Goal: Transaction & Acquisition: Purchase product/service

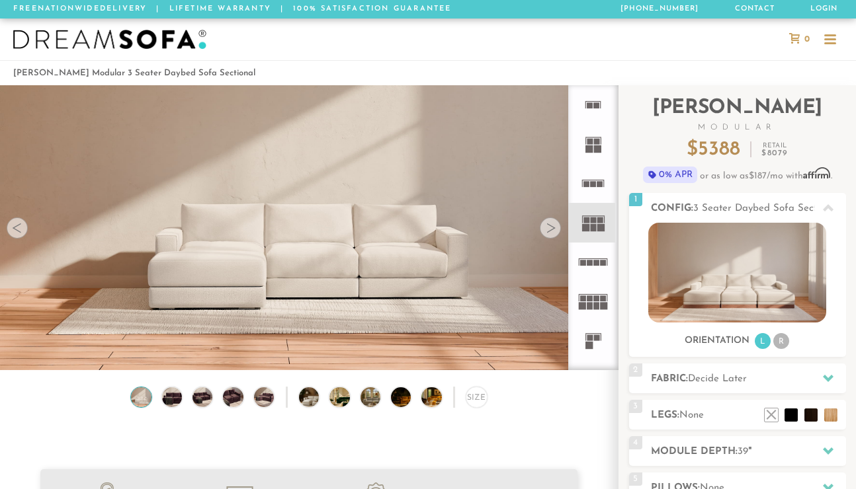
scroll to position [14221, 856]
click at [598, 225] on rect at bounding box center [600, 227] width 7 height 7
click at [553, 226] on div at bounding box center [550, 228] width 21 height 21
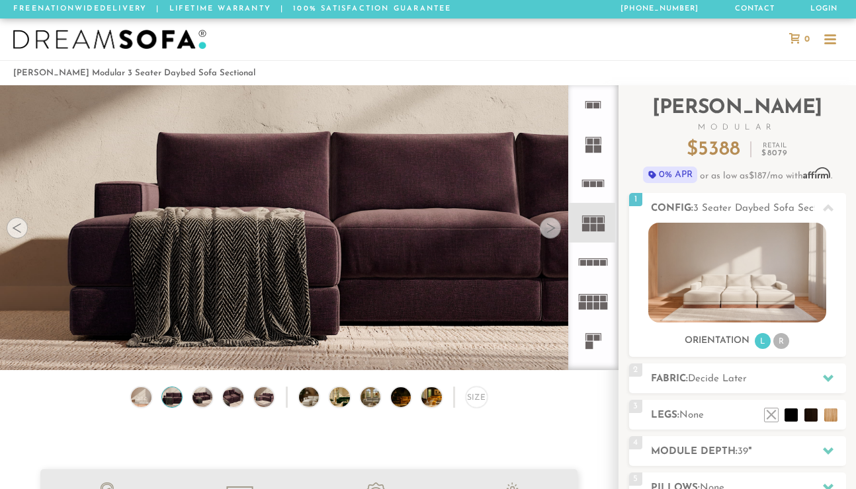
click at [553, 226] on div at bounding box center [550, 228] width 21 height 21
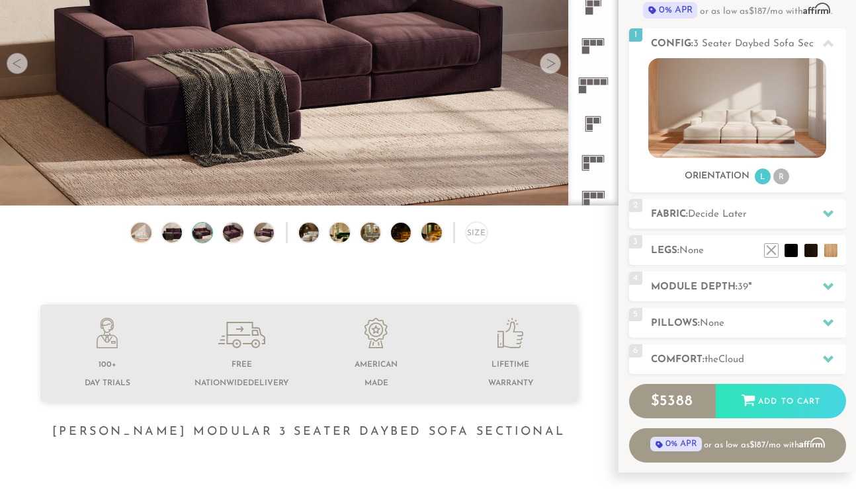
scroll to position [154, 0]
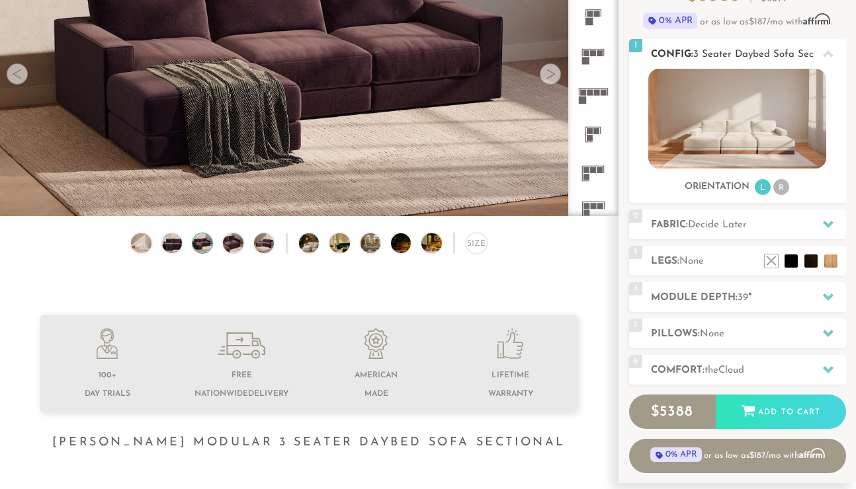
click at [782, 188] on li "R" at bounding box center [781, 187] width 16 height 16
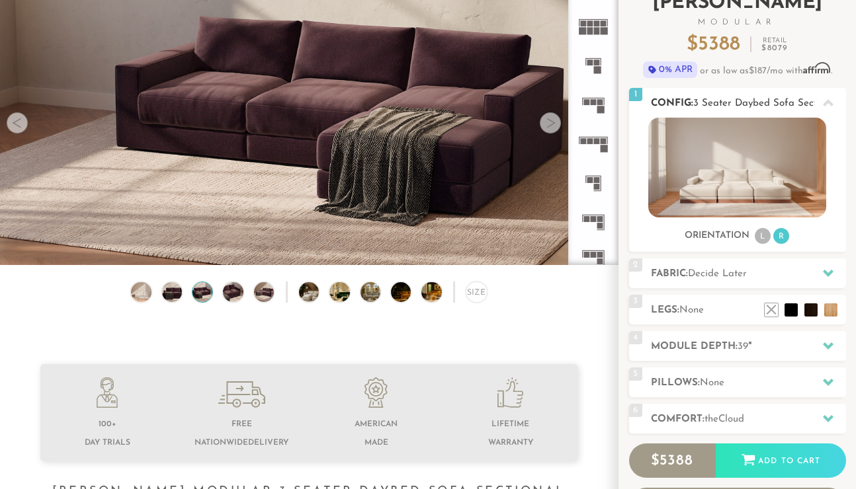
scroll to position [101, 0]
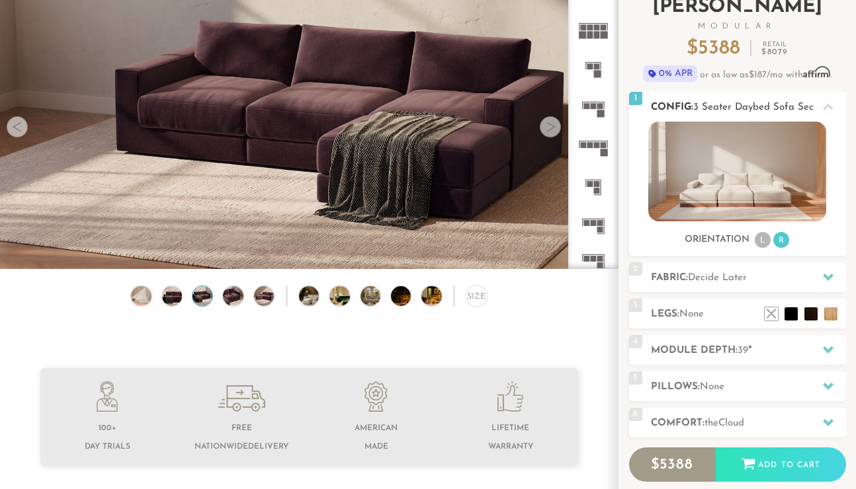
click at [762, 244] on li "L" at bounding box center [762, 240] width 16 height 16
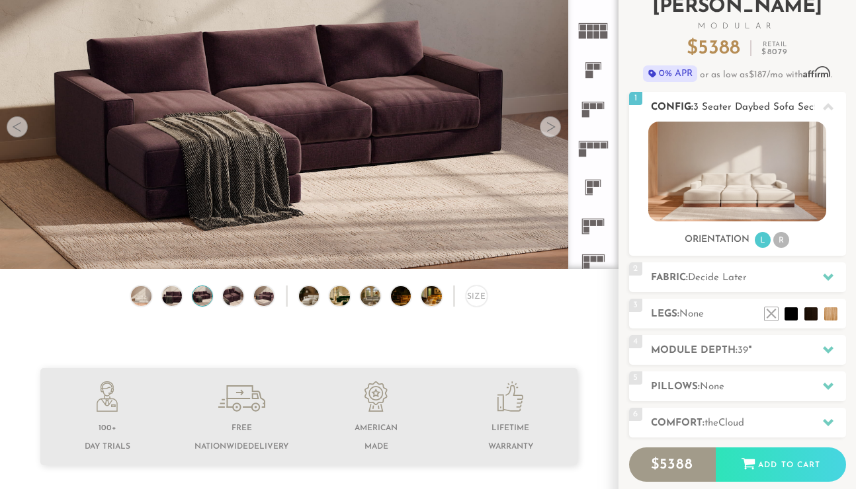
click at [783, 243] on li "R" at bounding box center [781, 240] width 16 height 16
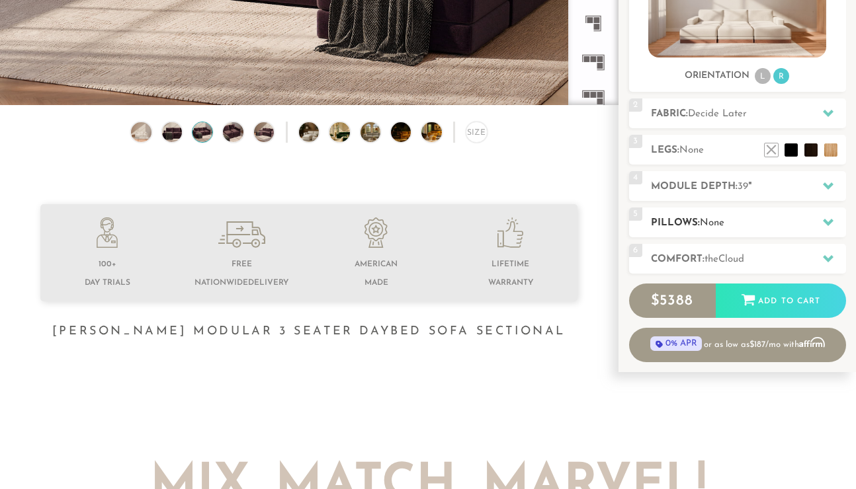
scroll to position [266, 0]
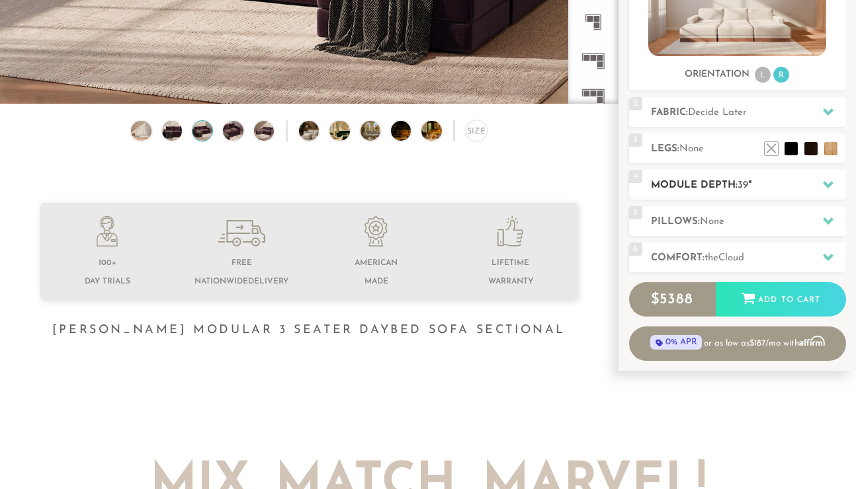
click at [824, 188] on icon at bounding box center [828, 184] width 11 height 11
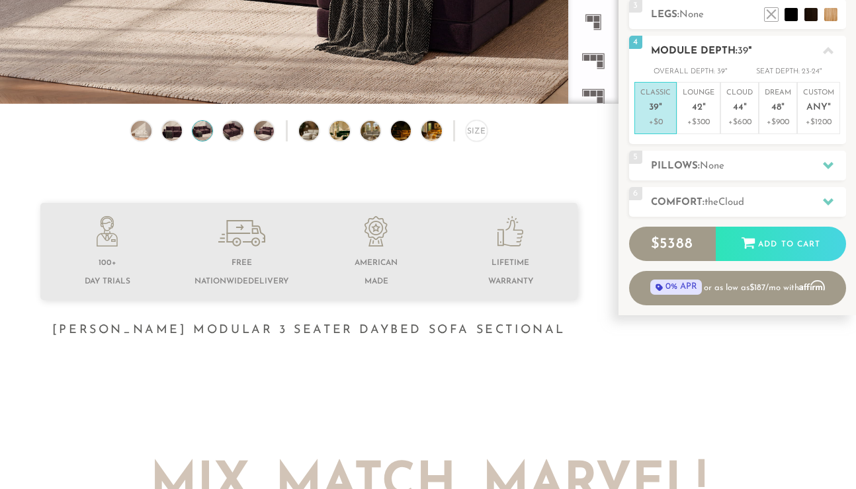
click at [650, 113] on p "Classic 39 "" at bounding box center [655, 102] width 30 height 28
click at [717, 199] on span "the" at bounding box center [711, 203] width 14 height 10
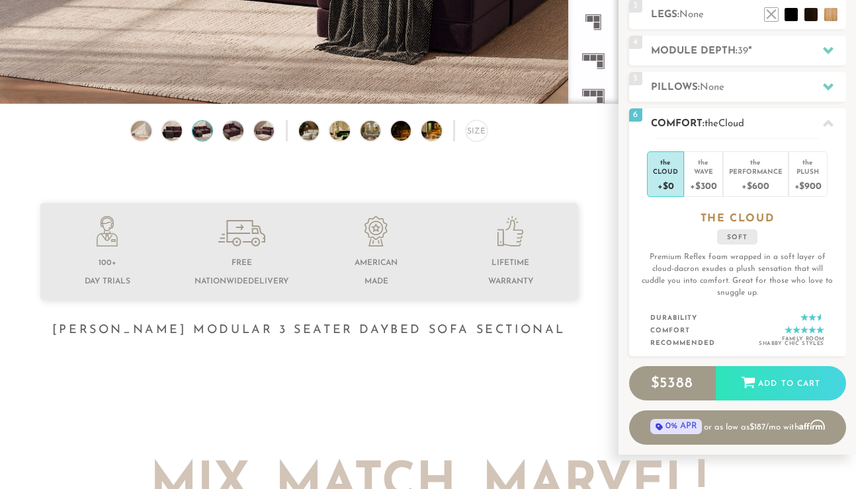
click at [667, 179] on div "+$0" at bounding box center [665, 185] width 25 height 19
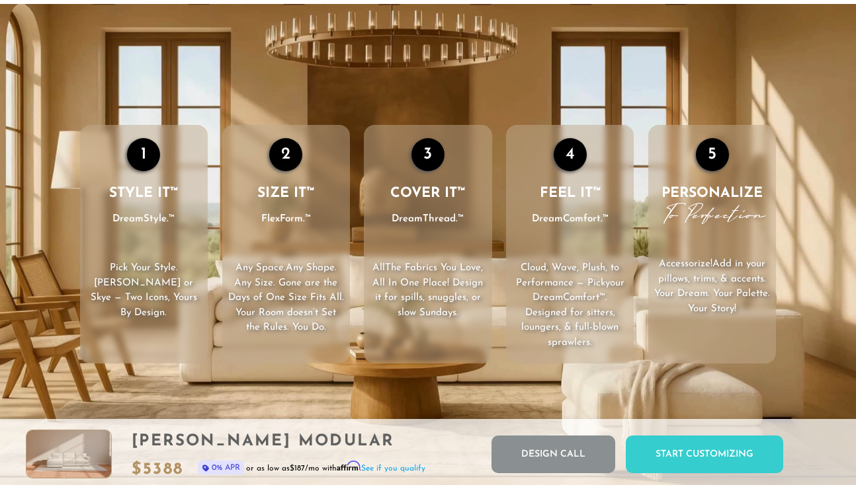
scroll to position [1705, 0]
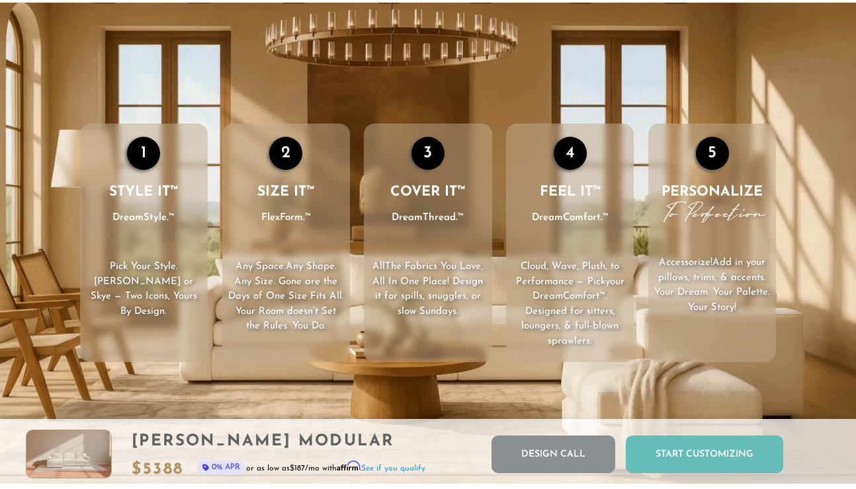
click at [692, 456] on div "Start Customizing" at bounding box center [703, 455] width 157 height 38
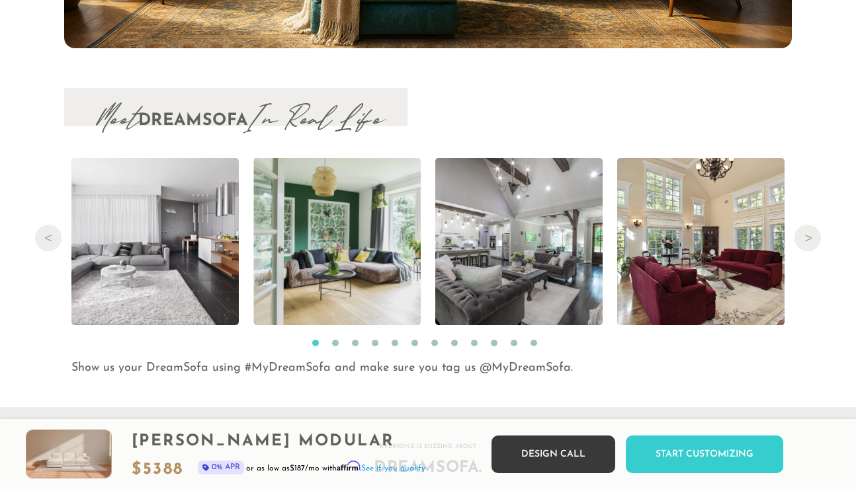
scroll to position [13072, 0]
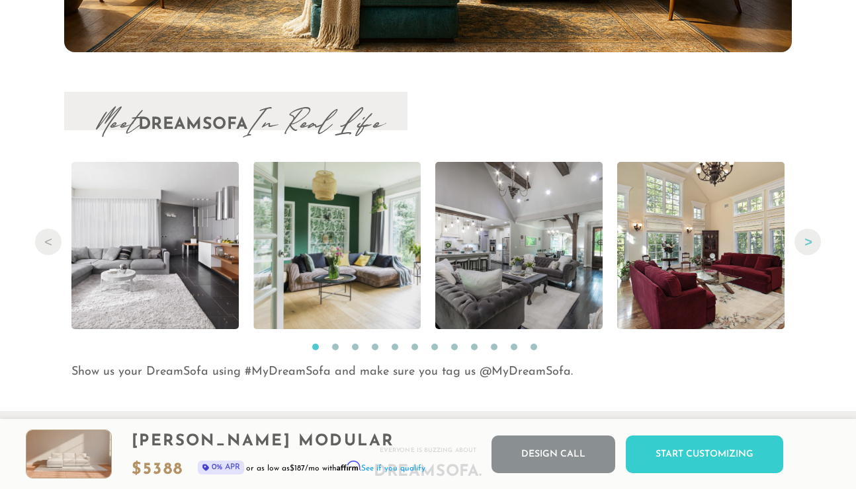
click at [802, 244] on button "Next" at bounding box center [807, 242] width 26 height 26
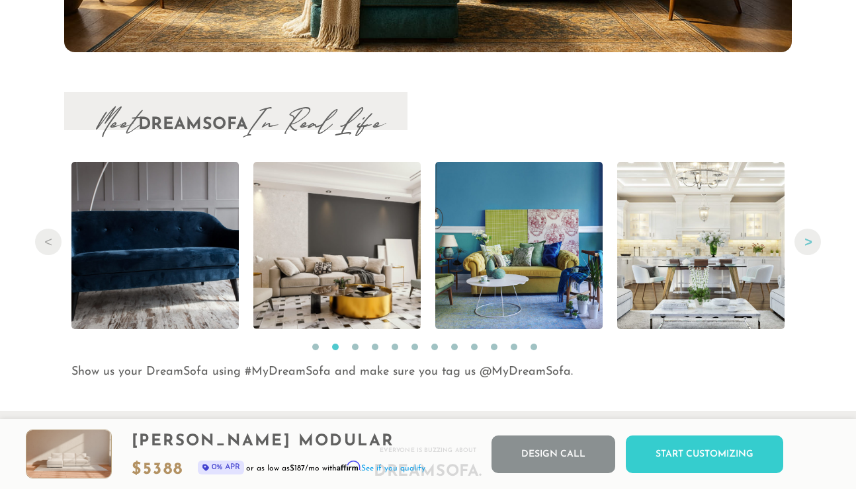
click at [802, 244] on button "Next" at bounding box center [807, 242] width 26 height 26
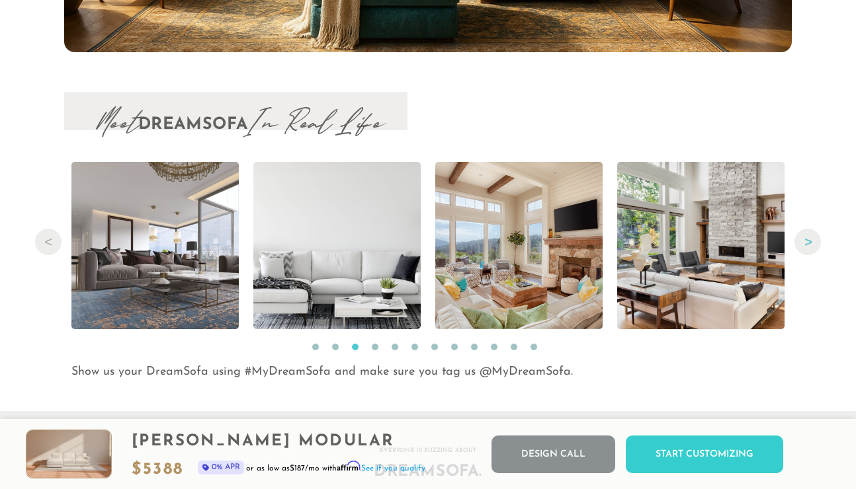
click at [802, 244] on button "Next" at bounding box center [807, 242] width 26 height 26
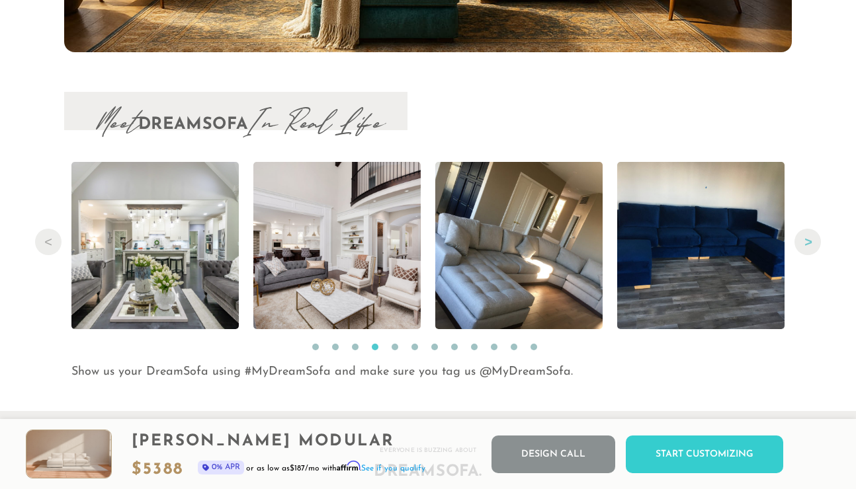
click at [803, 245] on button "Next" at bounding box center [807, 242] width 26 height 26
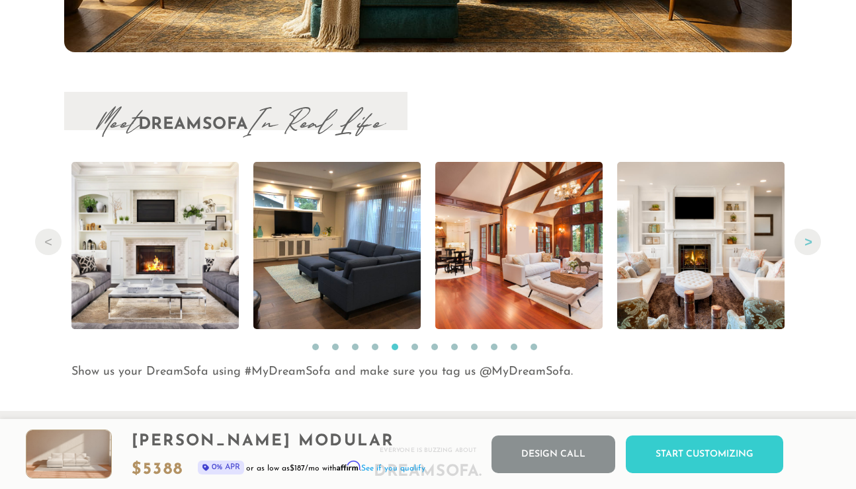
click at [803, 245] on button "Next" at bounding box center [807, 242] width 26 height 26
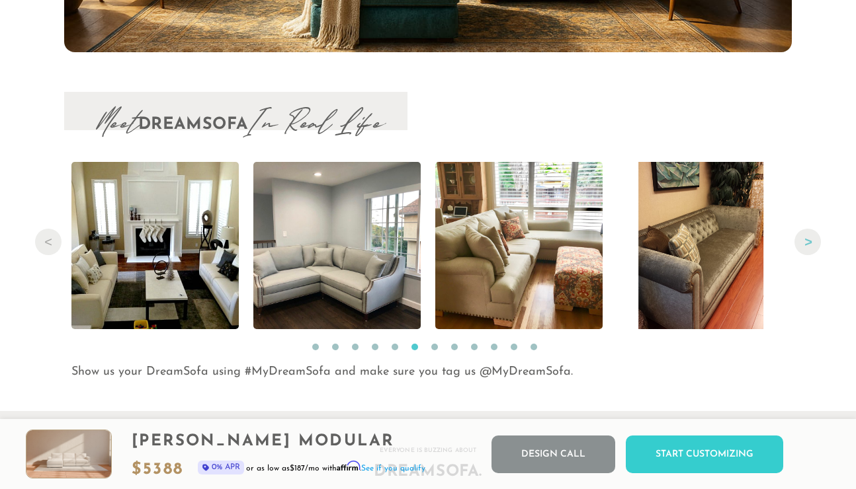
click at [803, 245] on button "Next" at bounding box center [807, 242] width 26 height 26
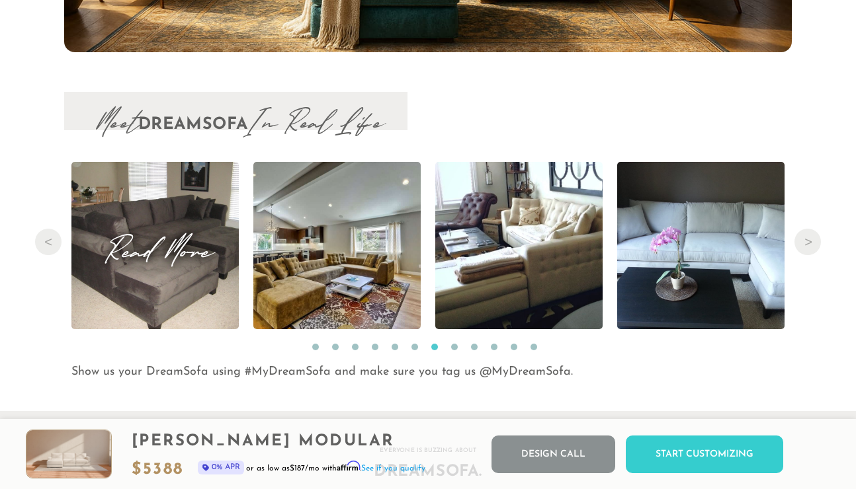
click at [171, 248] on span "Read More" at bounding box center [154, 246] width 167 height 18
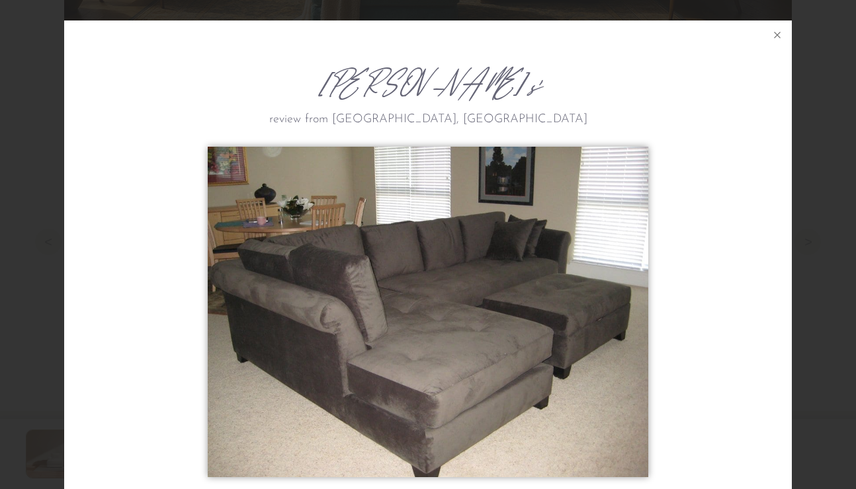
scroll to position [0, 0]
click at [779, 34] on icon at bounding box center [777, 35] width 16 height 16
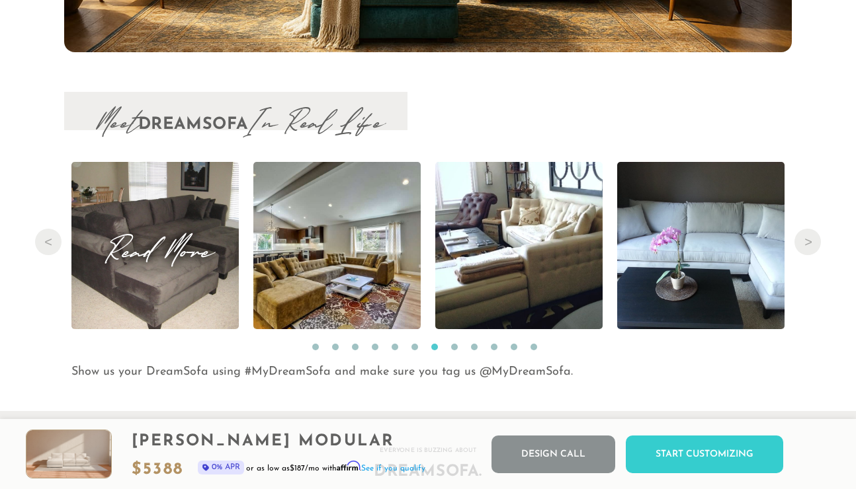
click at [184, 292] on img at bounding box center [155, 245] width 223 height 167
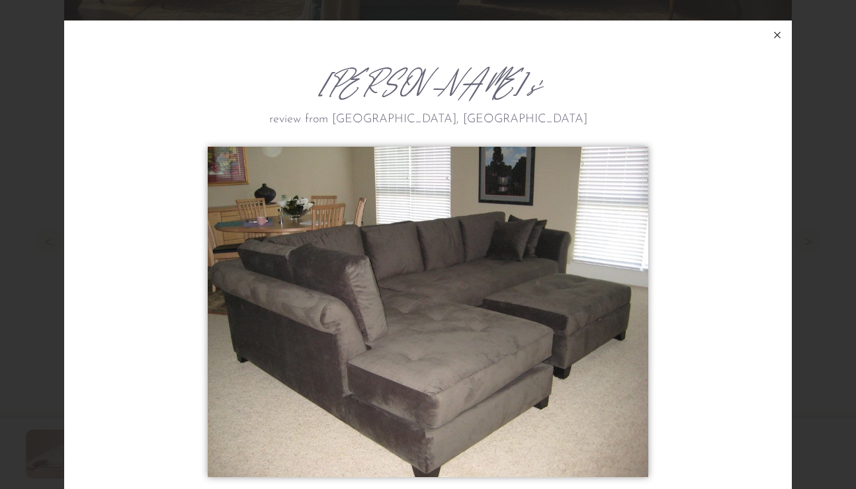
click at [777, 34] on icon at bounding box center [777, 35] width 16 height 16
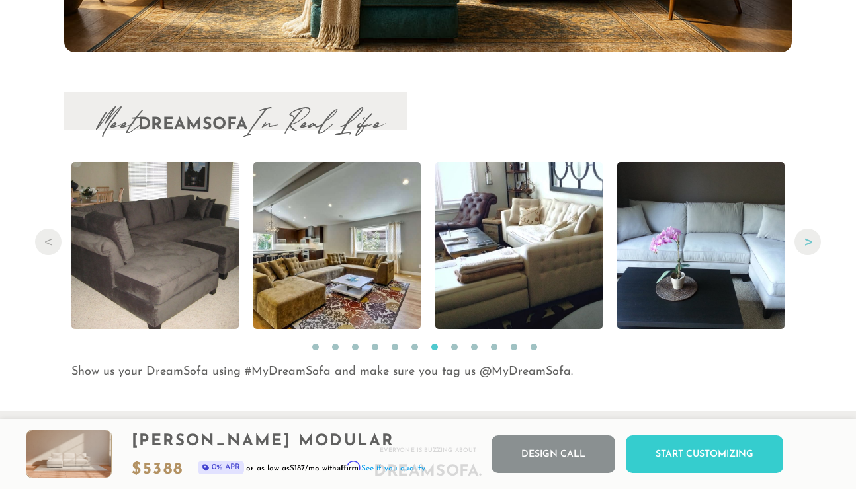
click at [808, 242] on button "Next" at bounding box center [807, 242] width 26 height 26
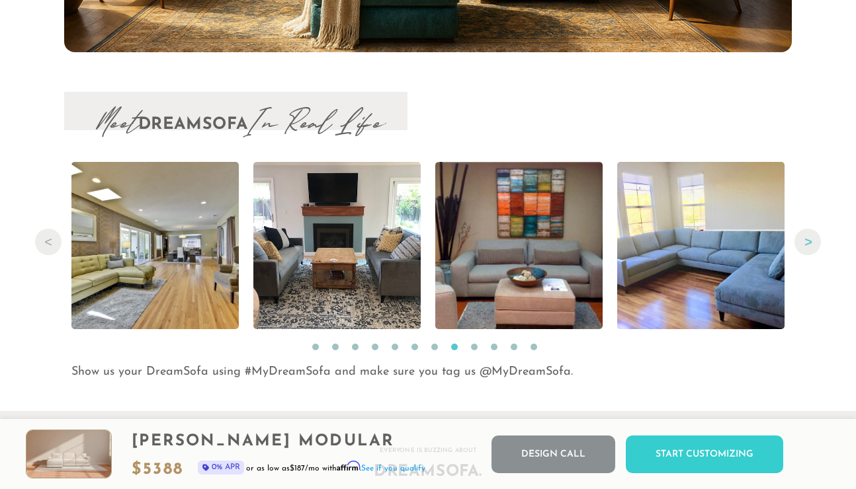
click at [808, 242] on button "Next" at bounding box center [807, 242] width 26 height 26
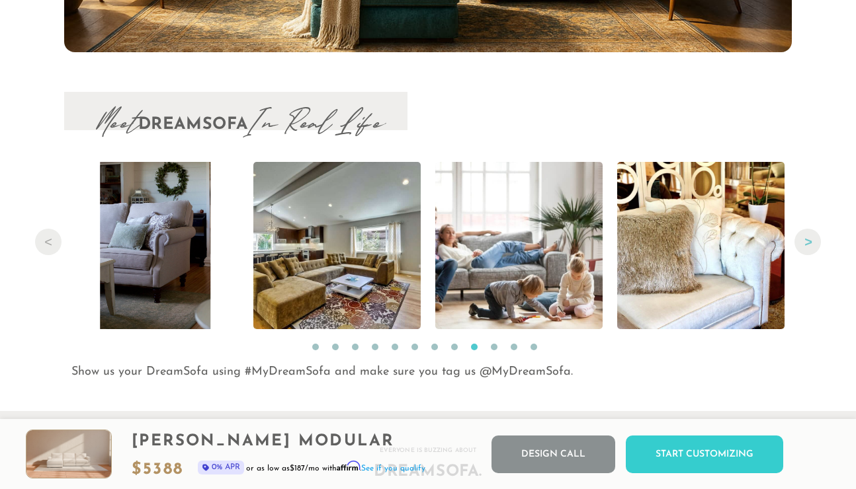
click at [808, 242] on button "Next" at bounding box center [807, 242] width 26 height 26
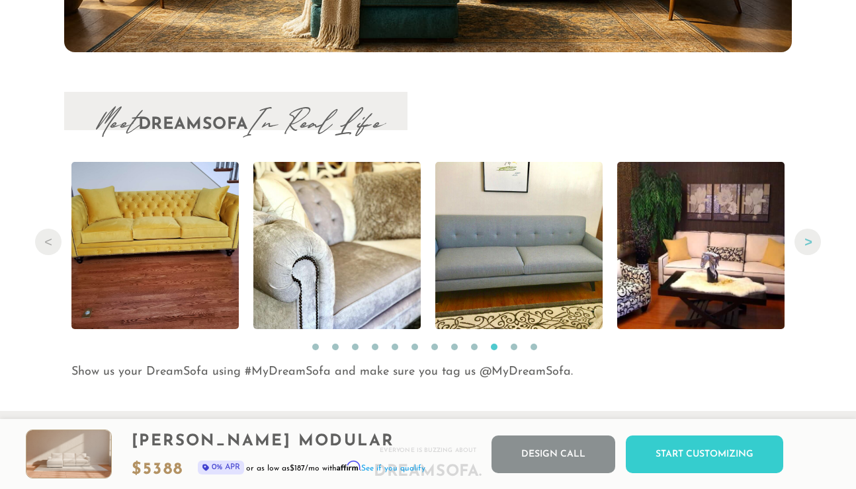
click at [808, 242] on button "Next" at bounding box center [807, 242] width 26 height 26
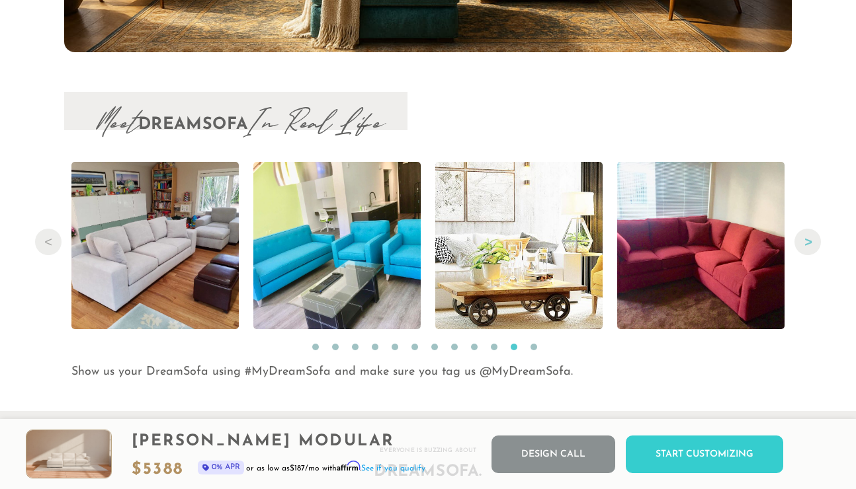
click at [808, 242] on button "Next" at bounding box center [807, 242] width 26 height 26
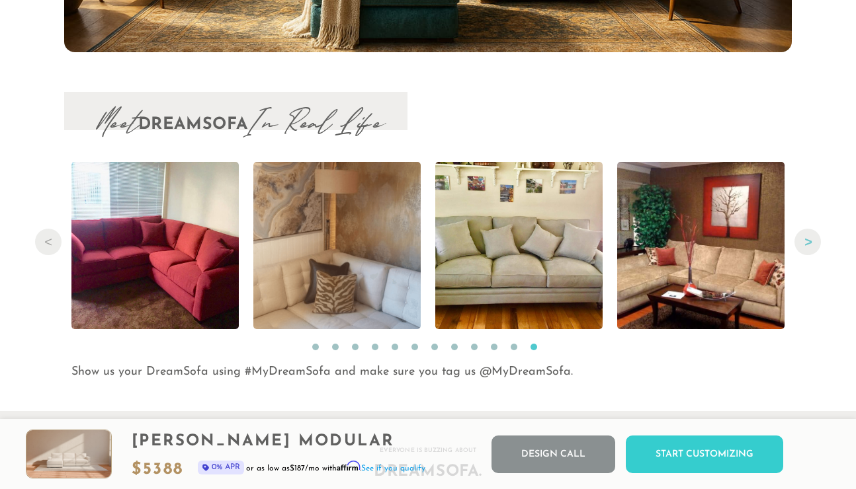
scroll to position [13058, 0]
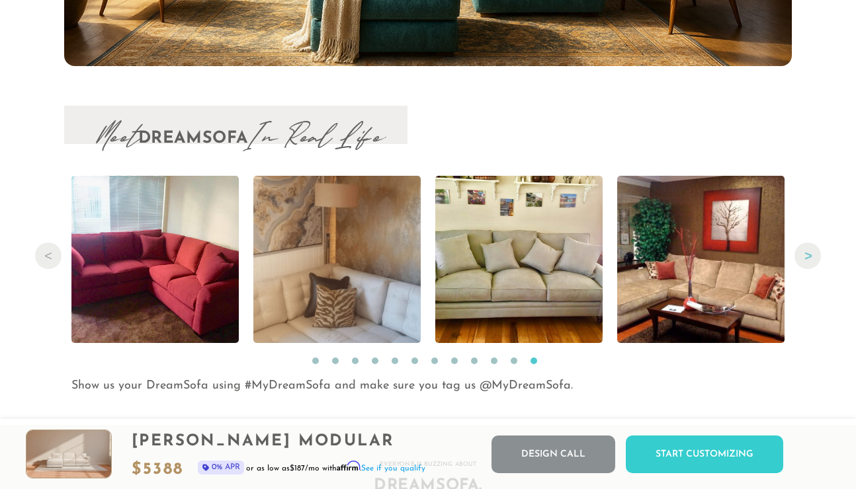
click at [805, 260] on button "Next" at bounding box center [807, 256] width 26 height 26
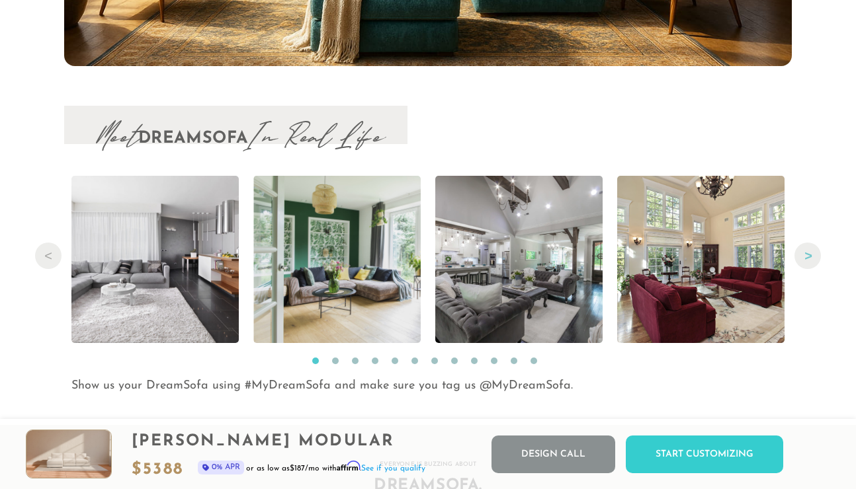
click at [805, 260] on button "Next" at bounding box center [807, 256] width 26 height 26
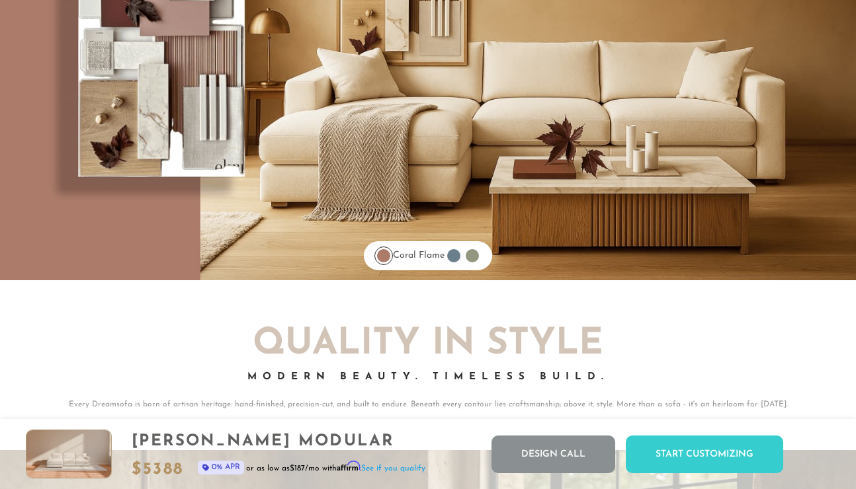
scroll to position [10297, 0]
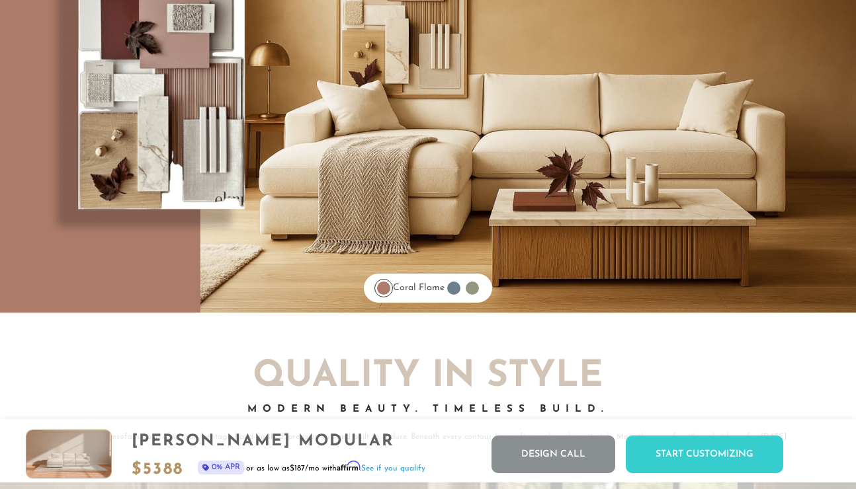
click at [460, 290] on div at bounding box center [453, 288] width 13 height 13
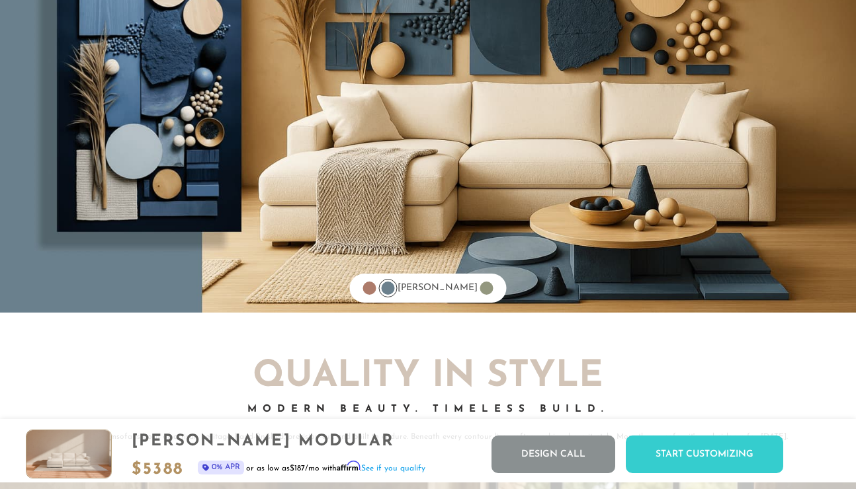
click at [480, 288] on div at bounding box center [486, 288] width 13 height 13
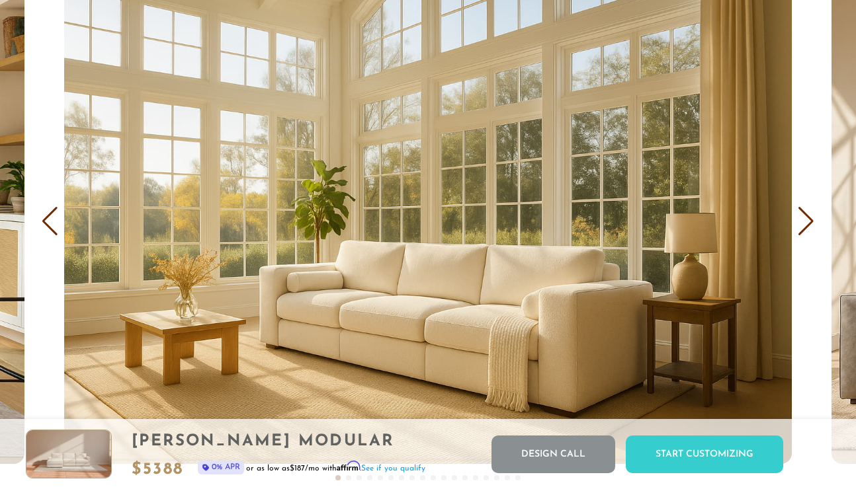
scroll to position [7595, 0]
click at [812, 221] on div "Next slide" at bounding box center [806, 221] width 18 height 29
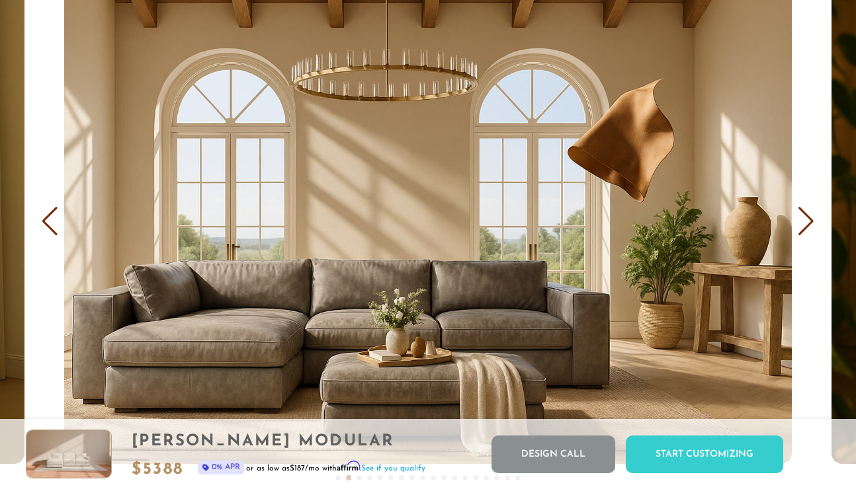
click at [812, 221] on div "Next slide" at bounding box center [806, 221] width 18 height 29
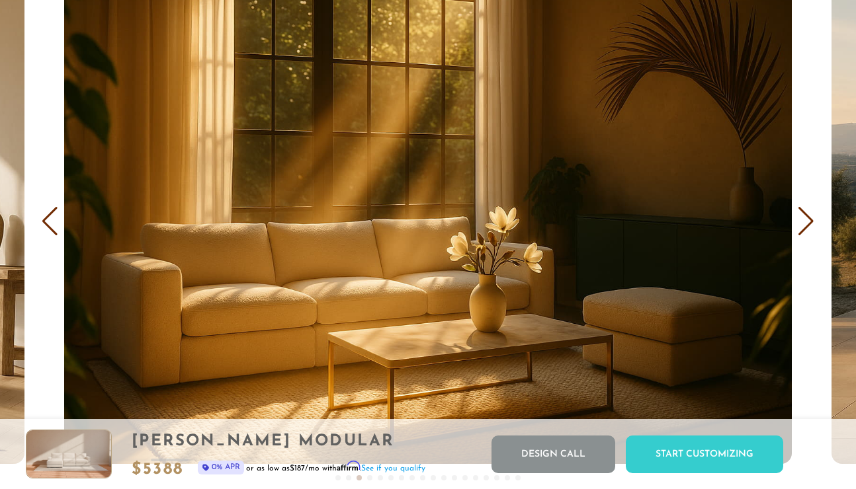
click at [812, 221] on div "Next slide" at bounding box center [806, 221] width 18 height 29
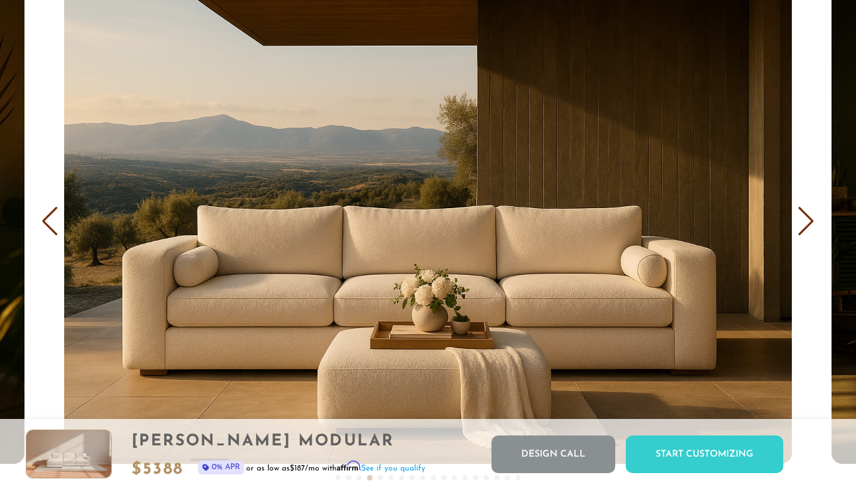
click at [812, 221] on div "Next slide" at bounding box center [806, 221] width 18 height 29
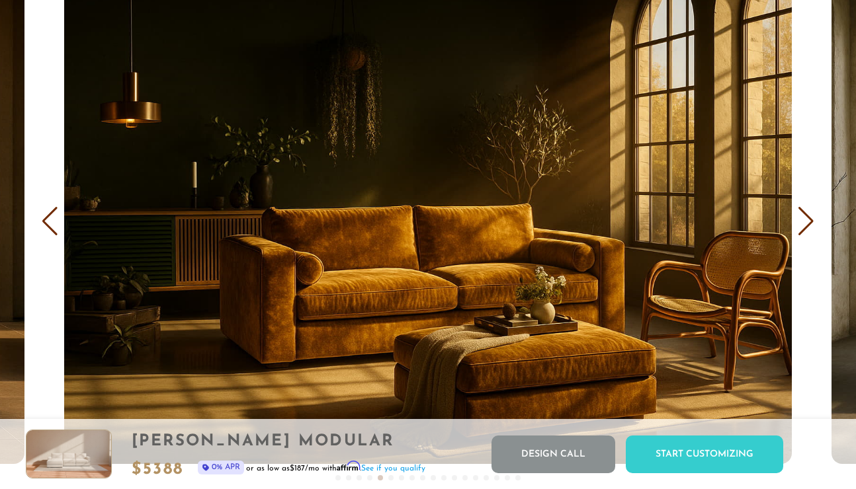
click at [812, 221] on div "Next slide" at bounding box center [806, 221] width 18 height 29
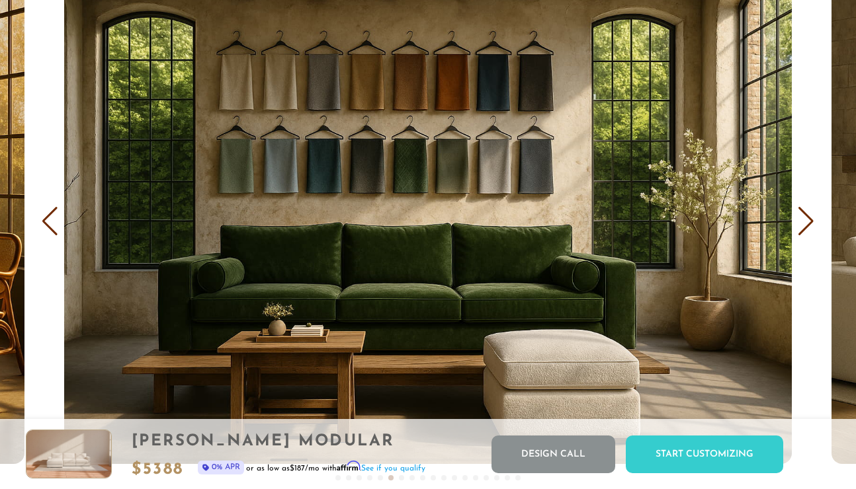
click at [812, 221] on div "Next slide" at bounding box center [806, 221] width 18 height 29
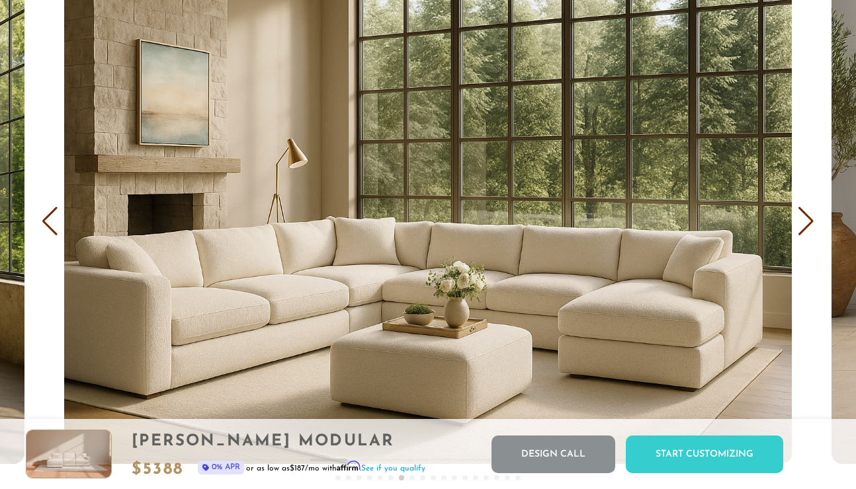
click at [812, 221] on div "Next slide" at bounding box center [806, 221] width 18 height 29
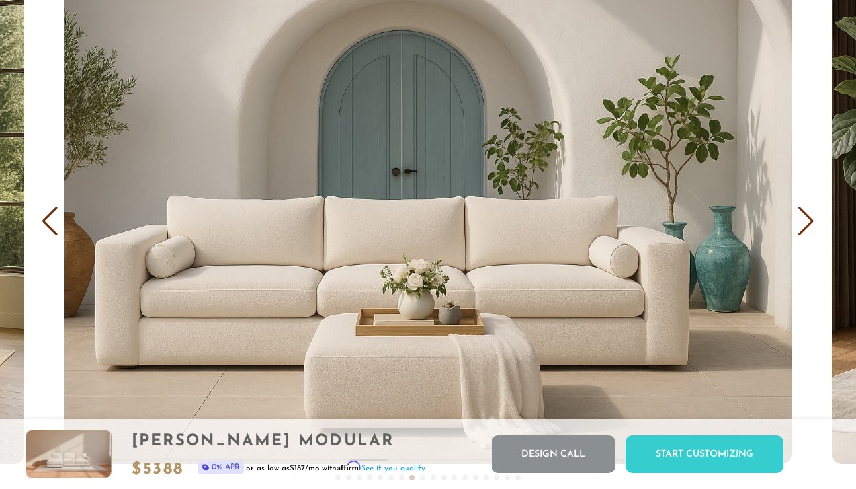
click at [812, 221] on div "Next slide" at bounding box center [806, 221] width 18 height 29
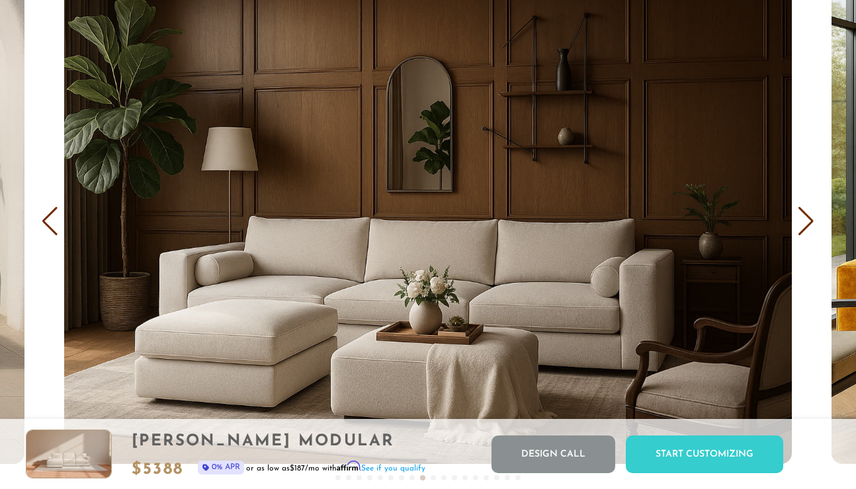
click at [812, 221] on div "Next slide" at bounding box center [806, 221] width 18 height 29
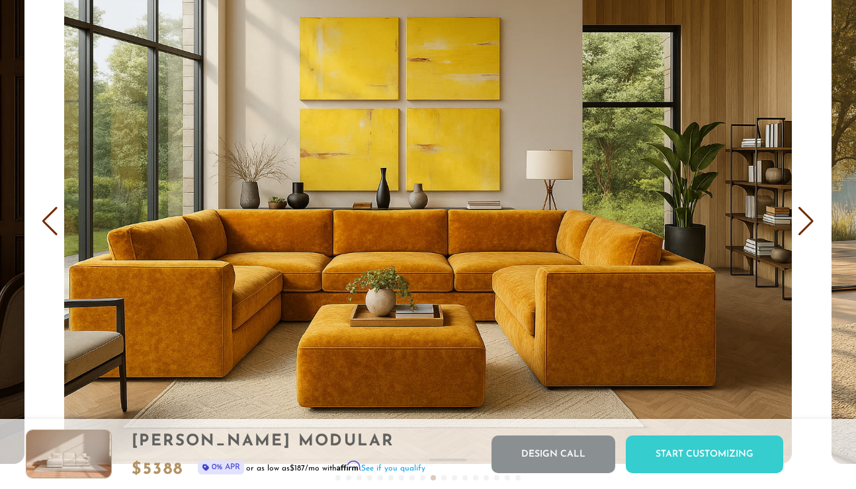
click at [812, 221] on div "Next slide" at bounding box center [806, 221] width 18 height 29
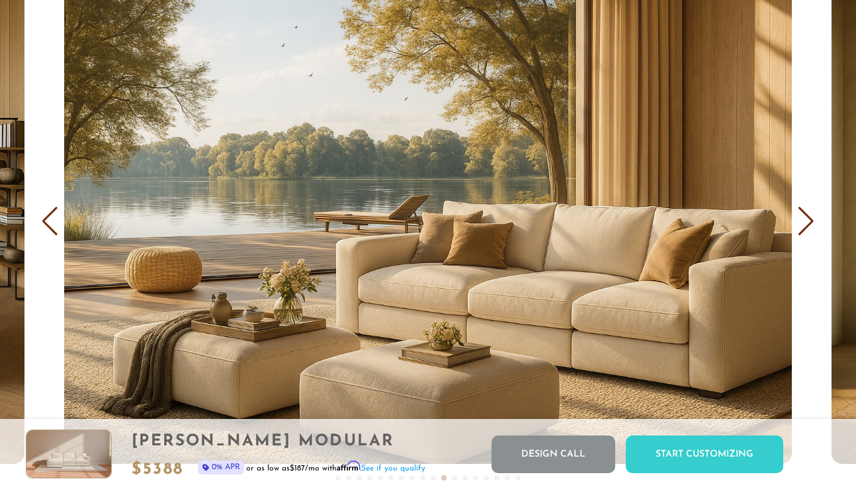
click at [812, 221] on div "Next slide" at bounding box center [806, 221] width 18 height 29
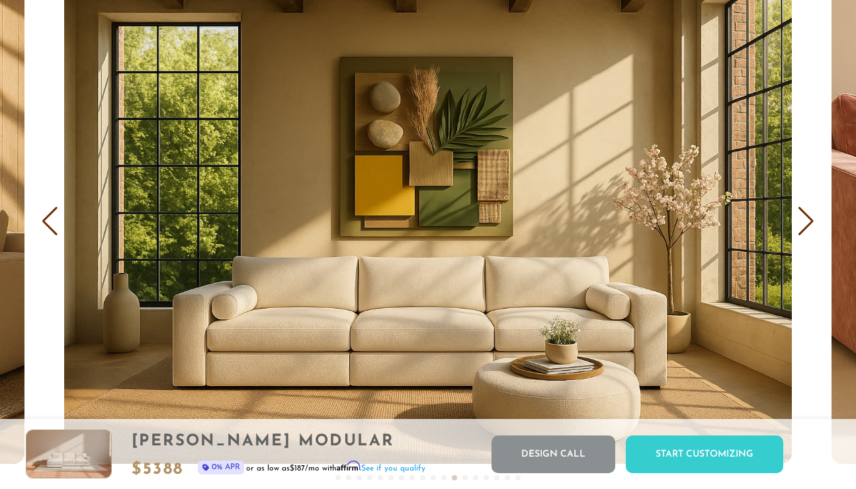
click at [812, 221] on div "Next slide" at bounding box center [806, 221] width 18 height 29
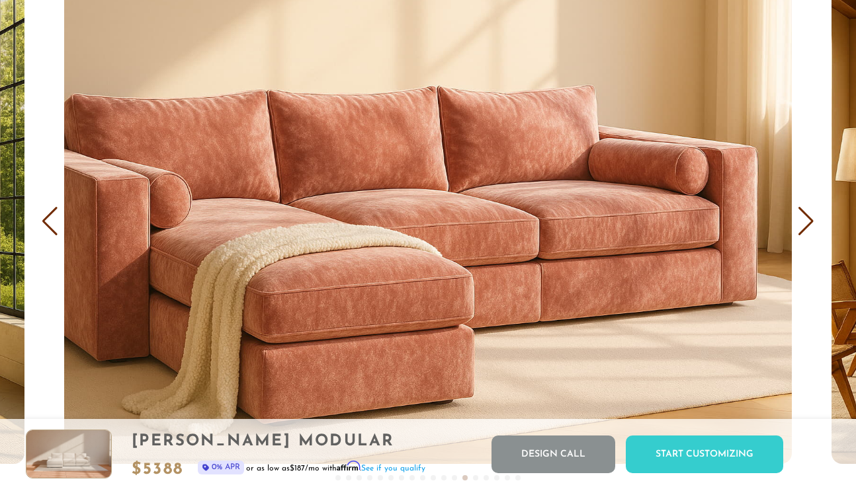
click at [812, 221] on div "Next slide" at bounding box center [806, 221] width 18 height 29
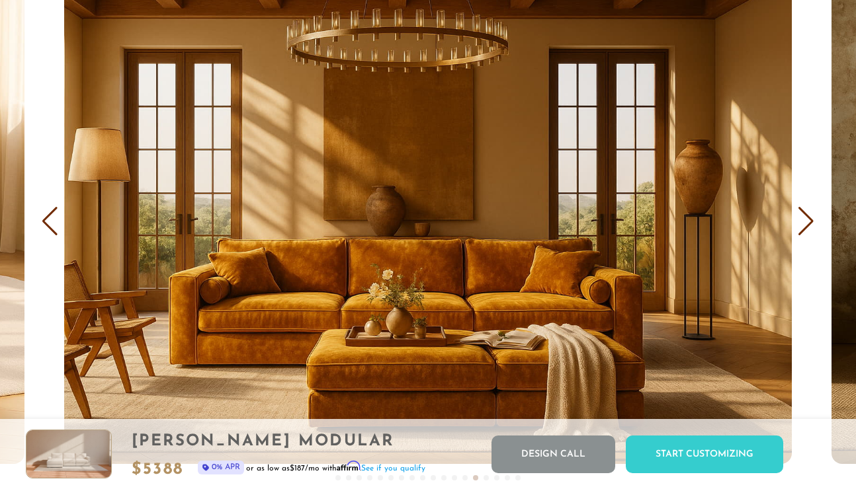
click at [812, 221] on div "Next slide" at bounding box center [806, 221] width 18 height 29
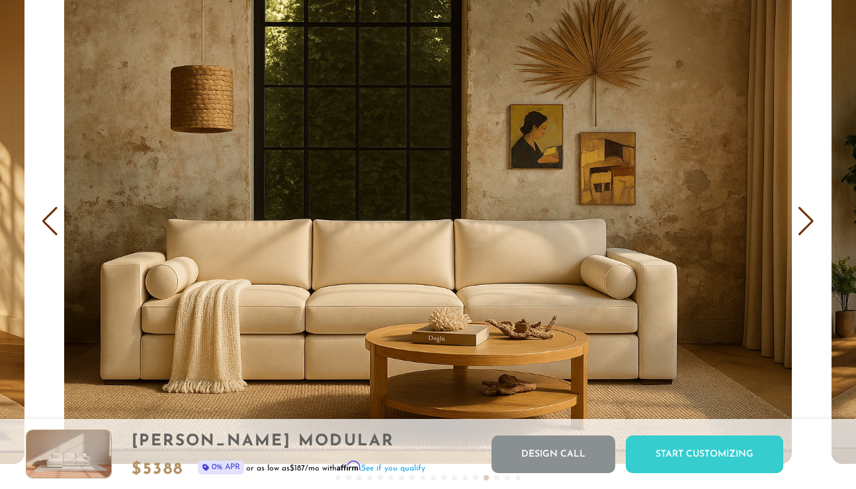
click at [812, 221] on div "Next slide" at bounding box center [806, 221] width 18 height 29
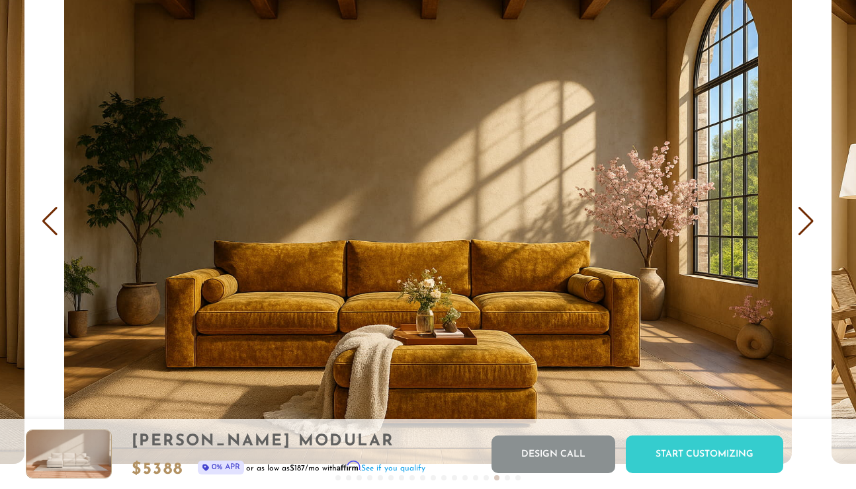
click at [812, 221] on div "Next slide" at bounding box center [806, 221] width 18 height 29
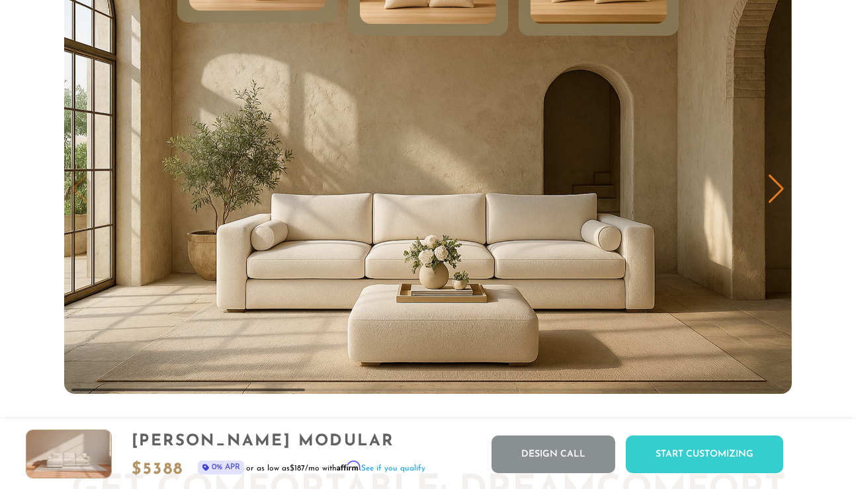
scroll to position [6275, 0]
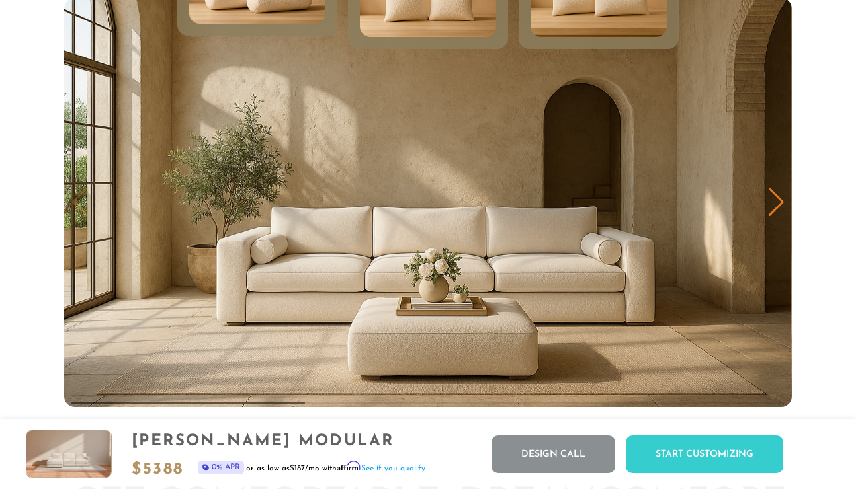
click at [772, 194] on div "Next slide" at bounding box center [776, 202] width 18 height 29
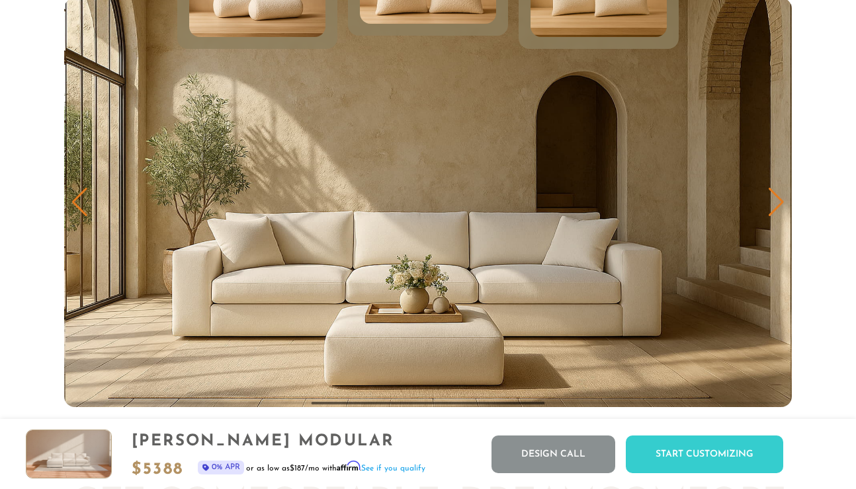
click at [772, 194] on div "Next slide" at bounding box center [776, 202] width 18 height 29
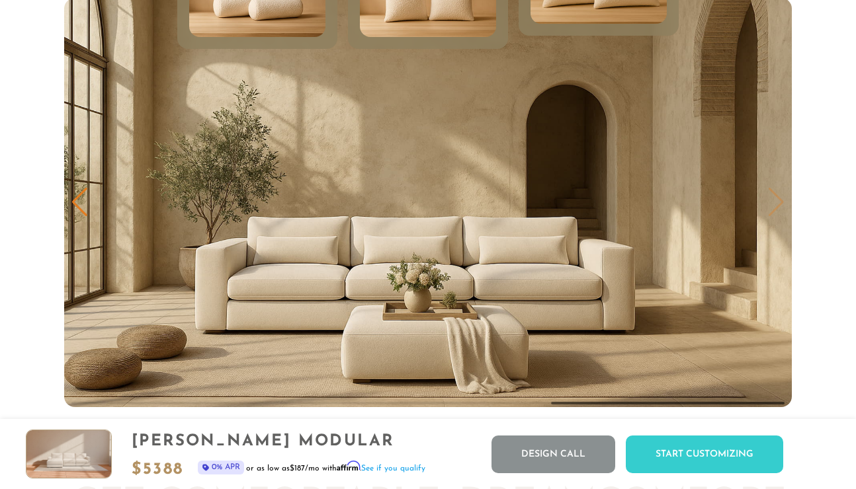
click at [772, 194] on img "3 / 3" at bounding box center [427, 202] width 727 height 409
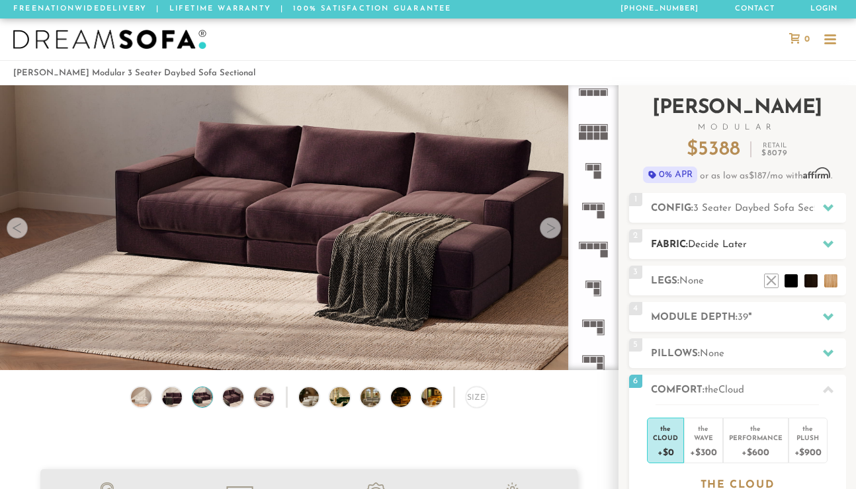
scroll to position [0, 0]
click at [93, 35] on img at bounding box center [109, 40] width 193 height 20
